Goal: Information Seeking & Learning: Learn about a topic

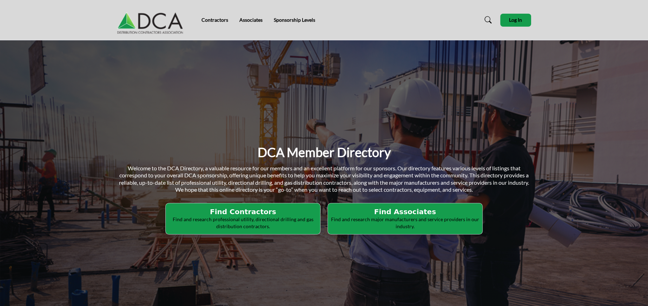
click at [233, 216] on p "Find and research professional utility, directional drilling and gas distributi…" at bounding box center [243, 223] width 150 height 14
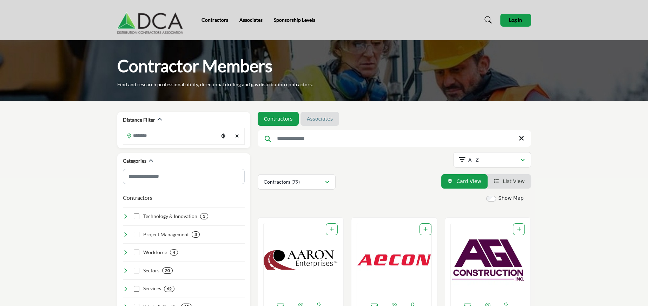
click at [312, 121] on link "Associates" at bounding box center [320, 118] width 26 height 7
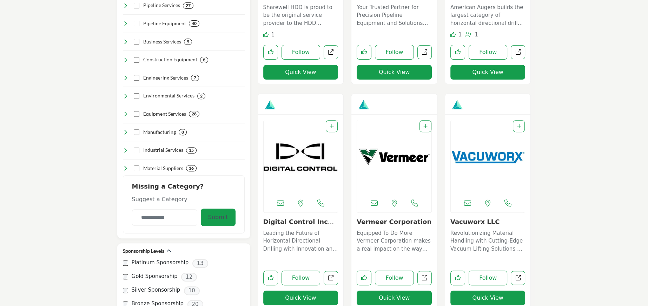
scroll to position [351, 0]
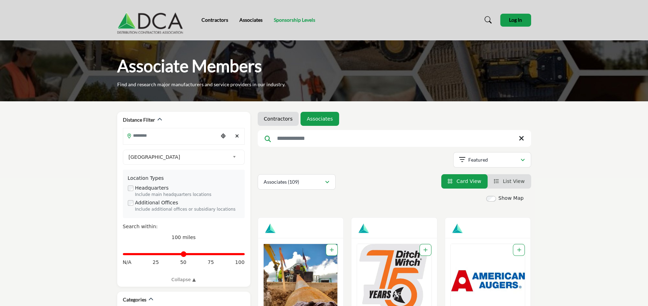
click at [300, 19] on link "Sponsorship Levels" at bounding box center [294, 20] width 41 height 6
